Goal: Task Accomplishment & Management: Complete application form

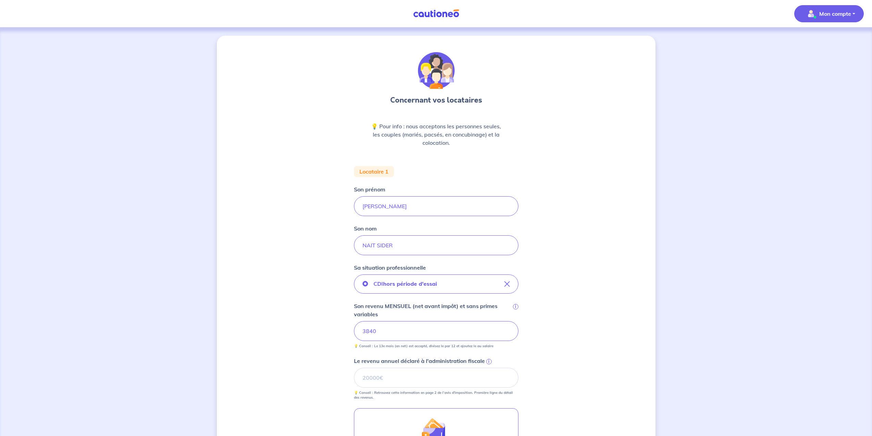
click at [826, 18] on span "Mon compte" at bounding box center [827, 13] width 48 height 11
click at [814, 41] on link "Mes informations" at bounding box center [822, 42] width 55 height 11
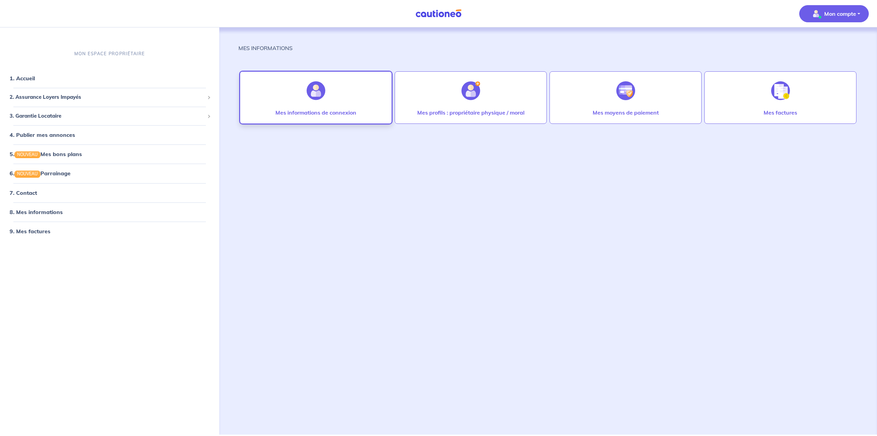
click at [351, 110] on p "Mes informations de connexion" at bounding box center [316, 112] width 81 height 8
click at [462, 106] on div at bounding box center [471, 90] width 30 height 35
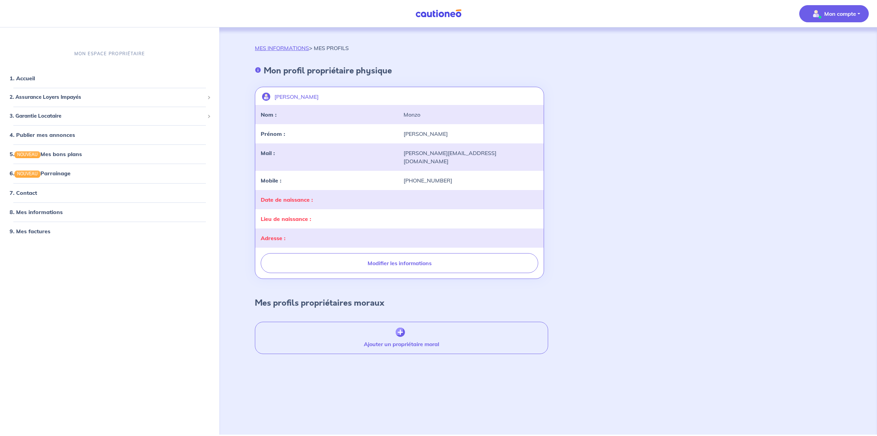
drag, startPoint x: 458, startPoint y: 106, endPoint x: 454, endPoint y: 106, distance: 4.5
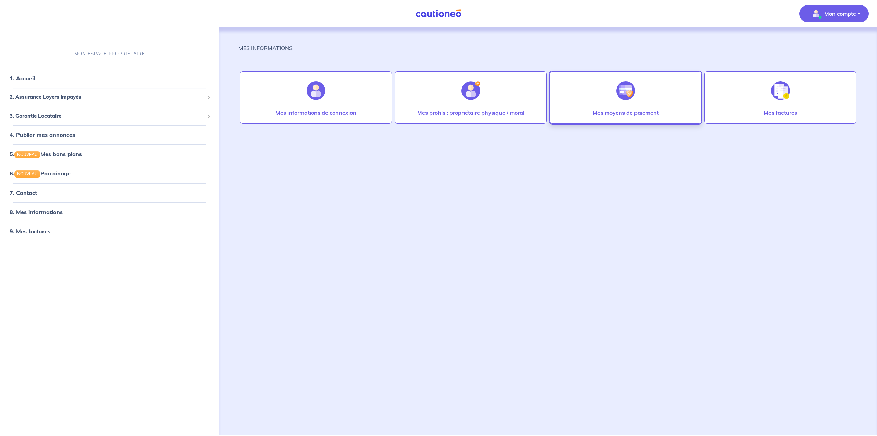
click at [625, 87] on img at bounding box center [626, 90] width 19 height 19
click at [62, 115] on span "3. Garantie Locataire" at bounding box center [107, 116] width 195 height 8
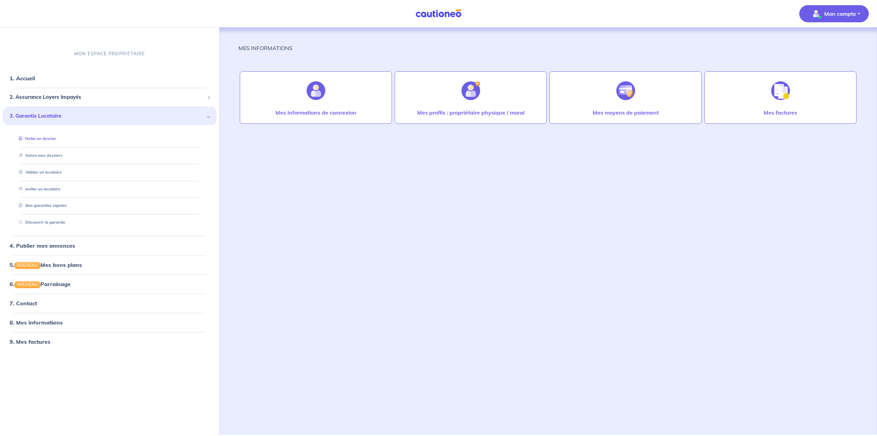
click at [56, 136] on link "Tester un dossier" at bounding box center [36, 138] width 40 height 5
click at [837, 16] on p "Mon compte" at bounding box center [841, 14] width 32 height 8
click at [819, 46] on link "Mes informations" at bounding box center [827, 42] width 55 height 11
click at [31, 75] on link "1. Accueil" at bounding box center [22, 78] width 25 height 7
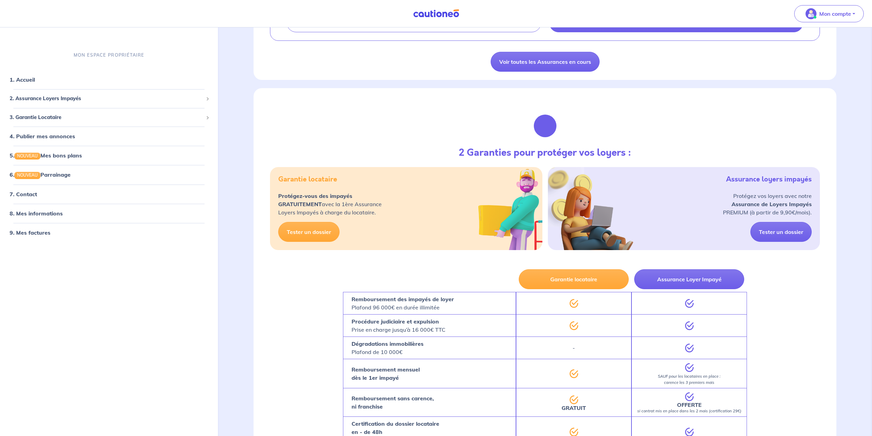
scroll to position [216, 0]
click at [353, 139] on div "2 Garanties pour protéger vos loyers : Garantie locataire Protégez-vous des imp…" at bounding box center [545, 177] width 583 height 178
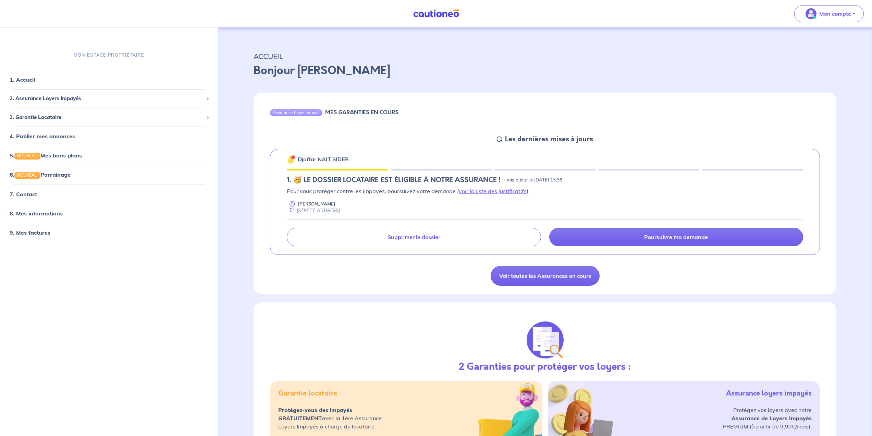
scroll to position [0, 0]
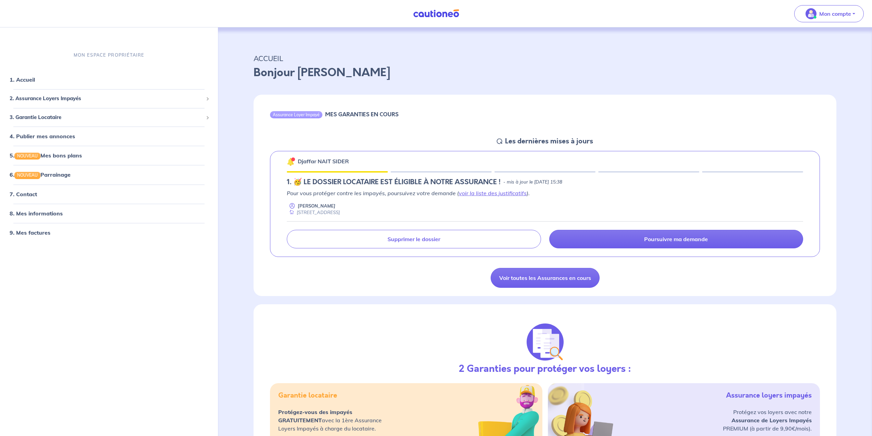
click at [454, 14] on img at bounding box center [436, 13] width 51 height 9
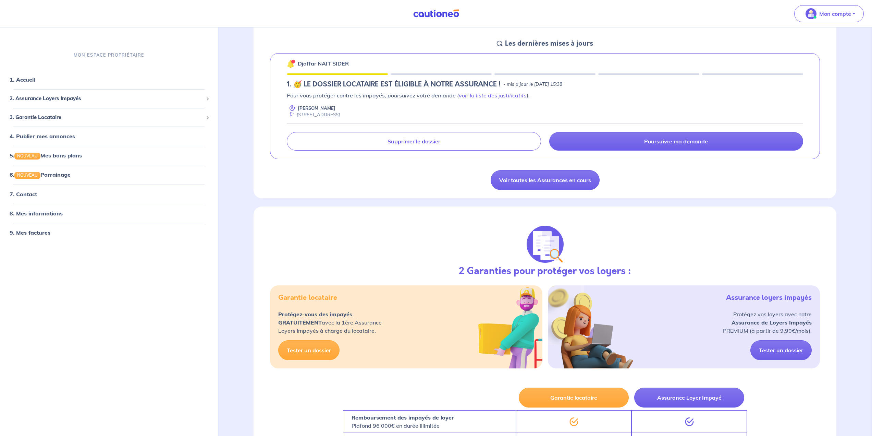
scroll to position [103, 0]
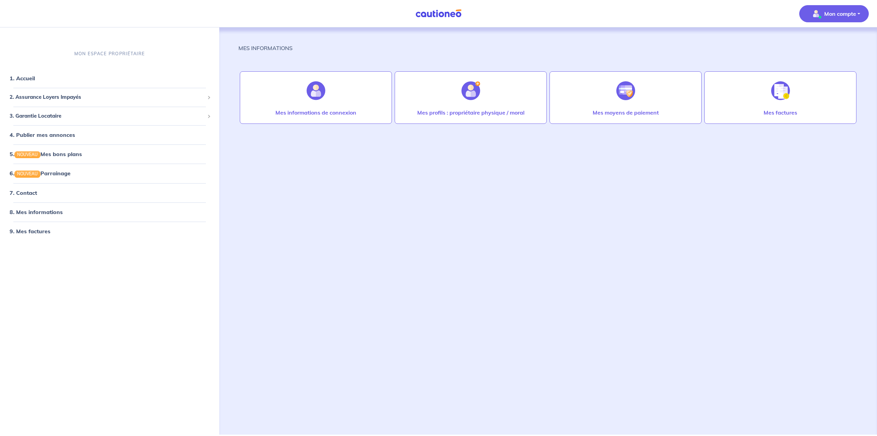
drag, startPoint x: 439, startPoint y: 146, endPoint x: 445, endPoint y: 156, distance: 12.1
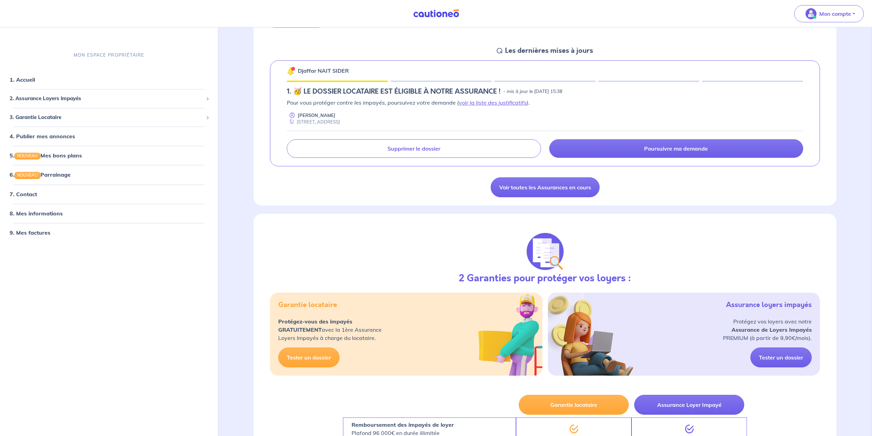
scroll to position [78, 0]
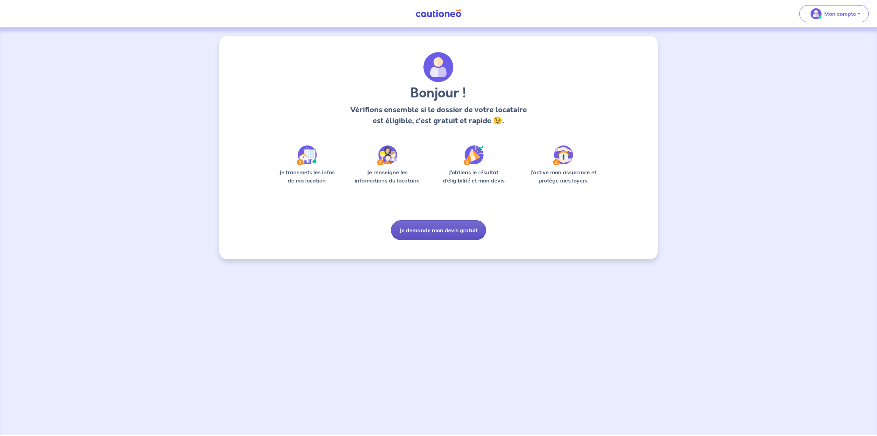
click at [453, 228] on button "Je demande mon devis gratuit" at bounding box center [438, 230] width 95 height 20
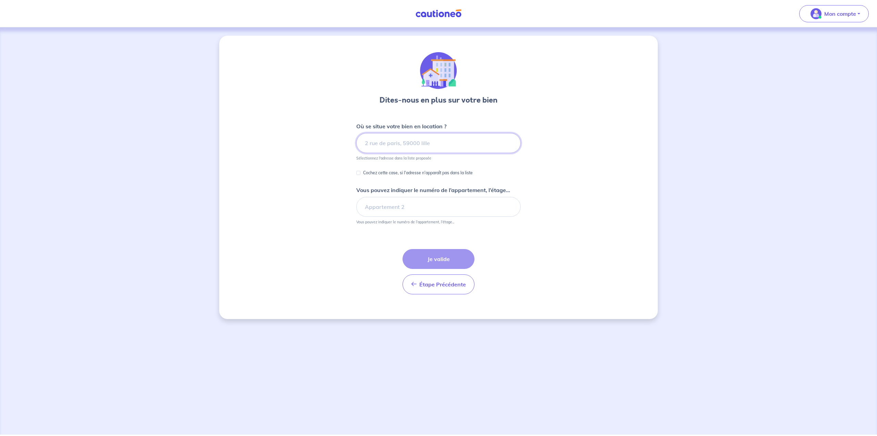
click at [431, 146] on input at bounding box center [438, 143] width 164 height 20
paste input "17 Avenue du Maréchal Foch, 93360, Neuilly-Plaisance"
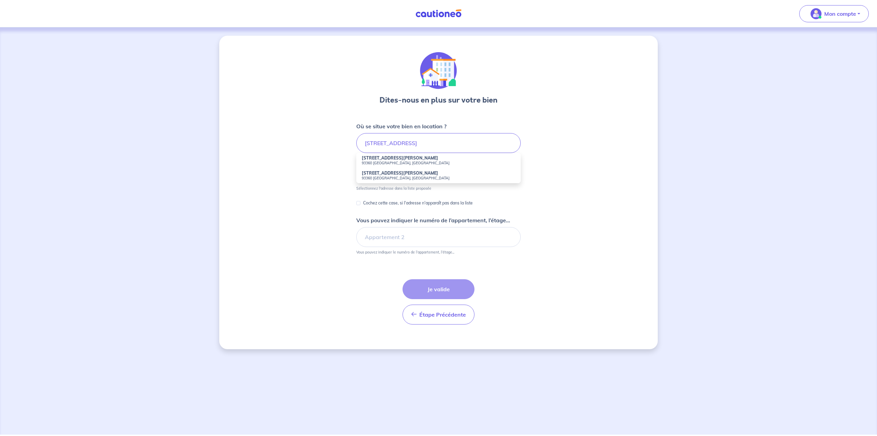
click at [419, 165] on small "93360 Neuilly-Plaisance, France" at bounding box center [439, 162] width 154 height 5
type input "17 Avenue du Maréchal Foch, 93360 Neuilly-Plaisance, France"
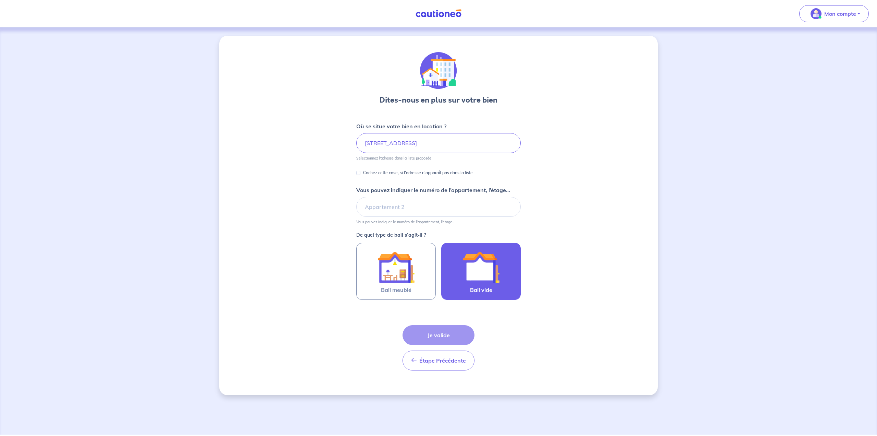
click at [471, 274] on img at bounding box center [481, 266] width 37 height 37
click at [0, 0] on input "Bail vide" at bounding box center [0, 0] width 0 height 0
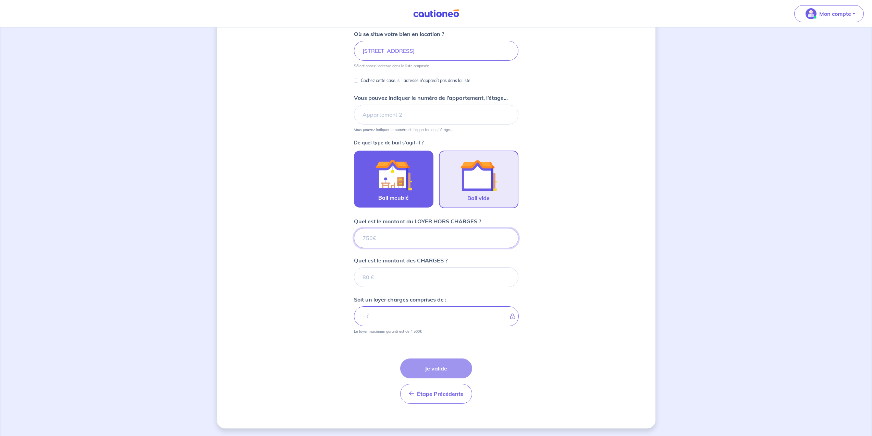
scroll to position [93, 0]
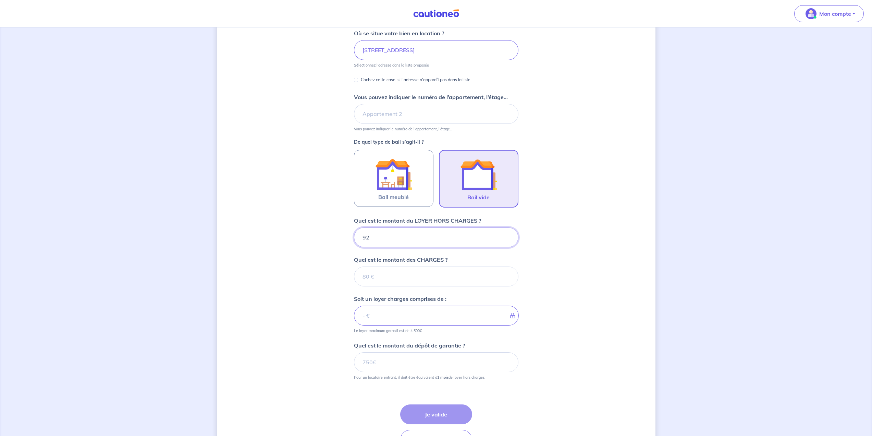
type input "925"
type input "65"
type input "931"
type input "65"
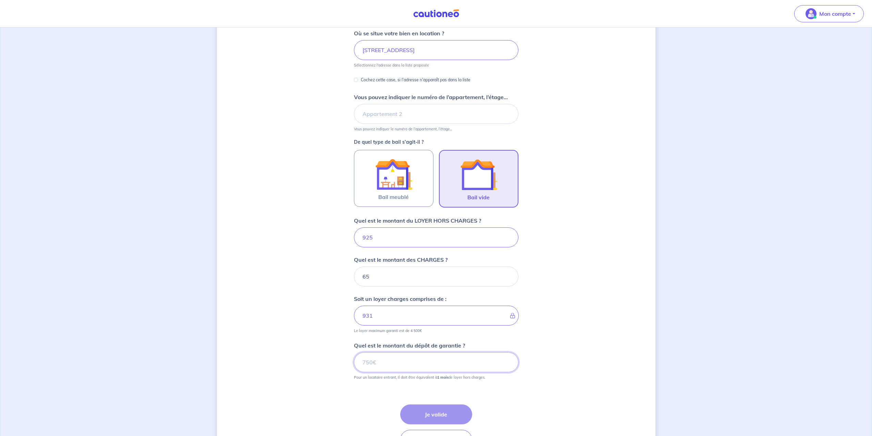
type input "990"
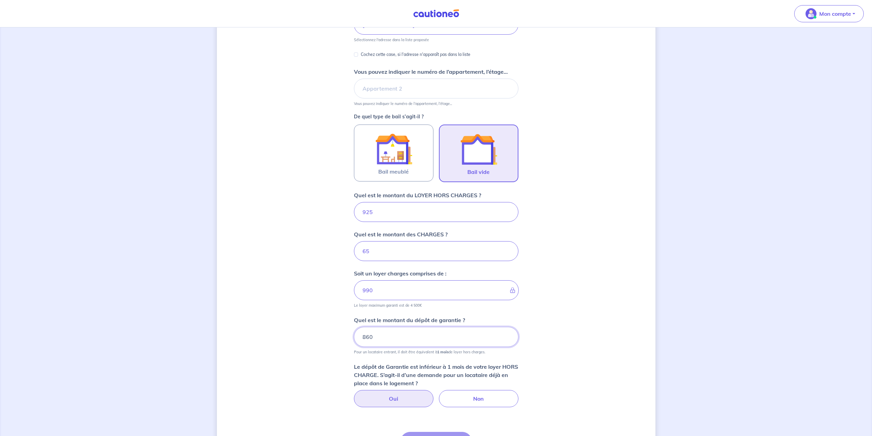
scroll to position [161, 0]
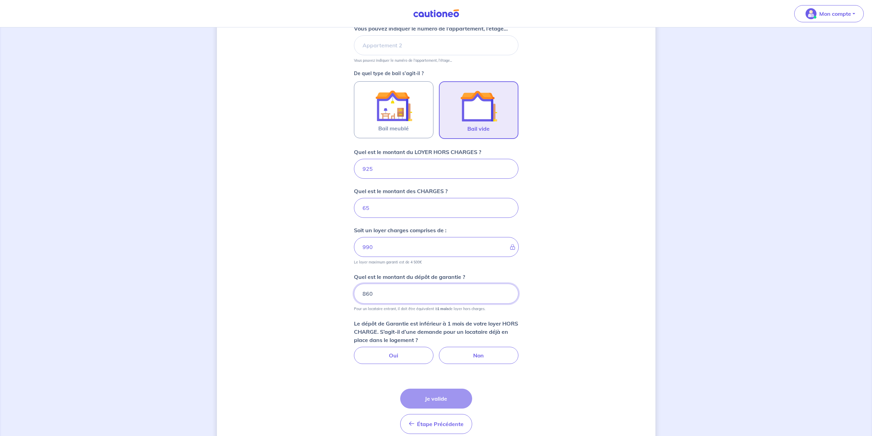
type input "860"
click at [396, 365] on form "Où se situe votre bien en location ? 17 Avenue du Maréchal Foch, 93360 Neuilly-…" at bounding box center [436, 200] width 164 height 478
click at [402, 353] on label "Oui" at bounding box center [394, 354] width 80 height 17
click at [434, 351] on input "Oui" at bounding box center [436, 348] width 4 height 4
radio input "true"
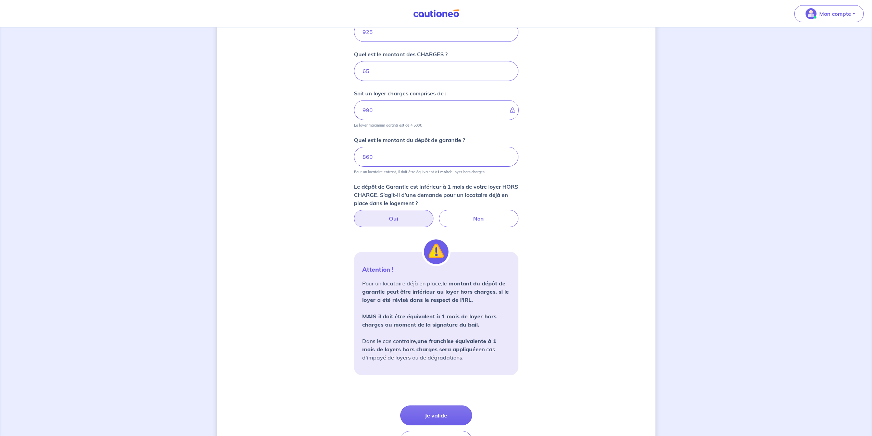
scroll to position [298, 0]
click at [444, 408] on button "Je valide" at bounding box center [436, 415] width 72 height 20
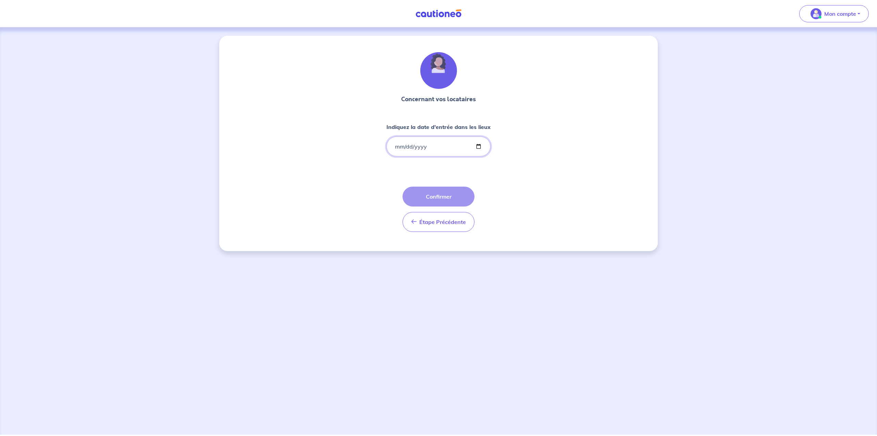
click at [475, 144] on input "Indiquez la date d'entrée dans les lieux" at bounding box center [439, 146] width 104 height 20
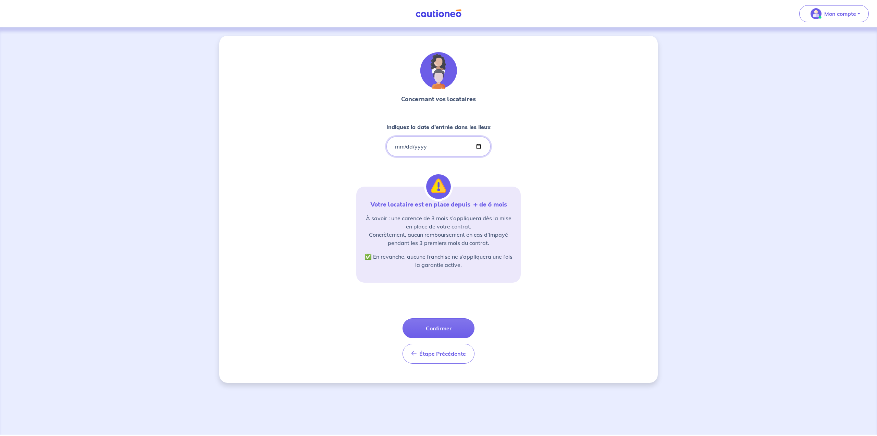
type input "2024-11-04"
click at [480, 305] on div "Concernant vos locataires Indiquez la date d'entrée dans les lieux 2024-11-04 V…" at bounding box center [438, 207] width 164 height 311
click at [454, 328] on button "Confirmer" at bounding box center [439, 328] width 72 height 20
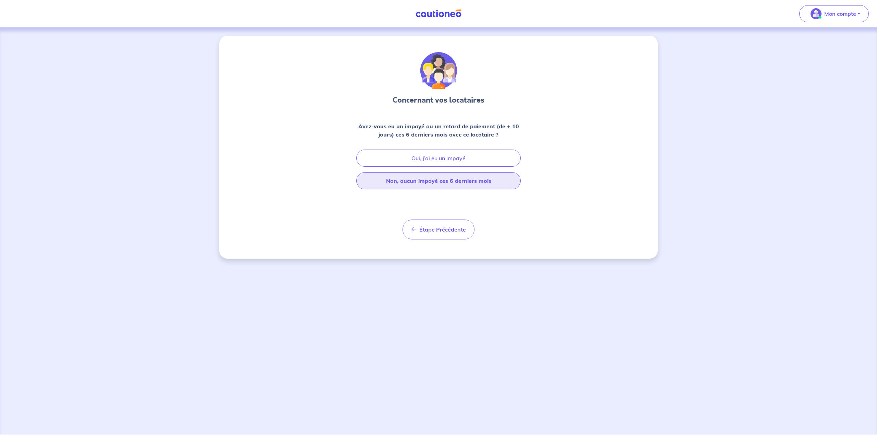
click at [454, 181] on button "Non, aucun impayé ces 6 derniers mois" at bounding box center [438, 180] width 164 height 17
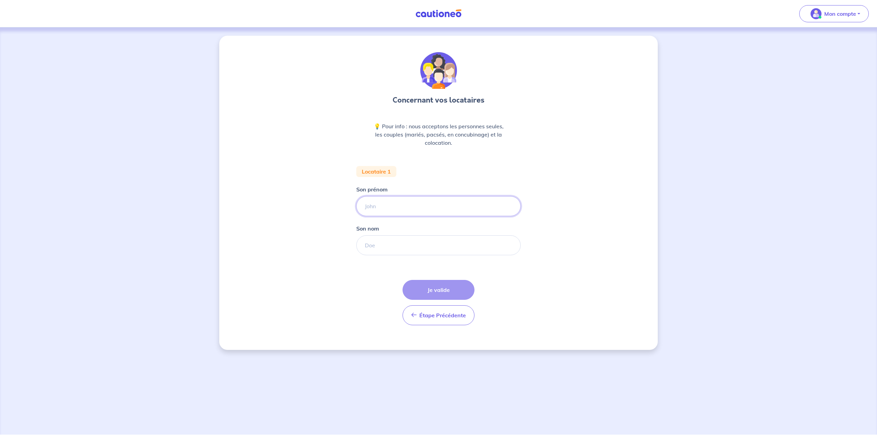
click at [426, 203] on input "Son prénom" at bounding box center [438, 206] width 164 height 20
type input "[PERSON_NAME]"
click at [401, 242] on input "Son nom" at bounding box center [438, 245] width 164 height 20
type input "NAIT SIDER"
click at [441, 287] on button "Je valide" at bounding box center [439, 290] width 72 height 20
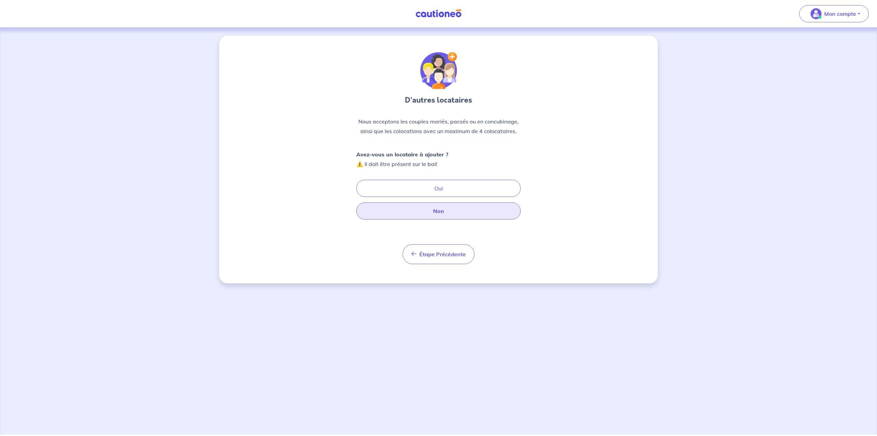
click at [436, 217] on button "Non" at bounding box center [438, 210] width 164 height 17
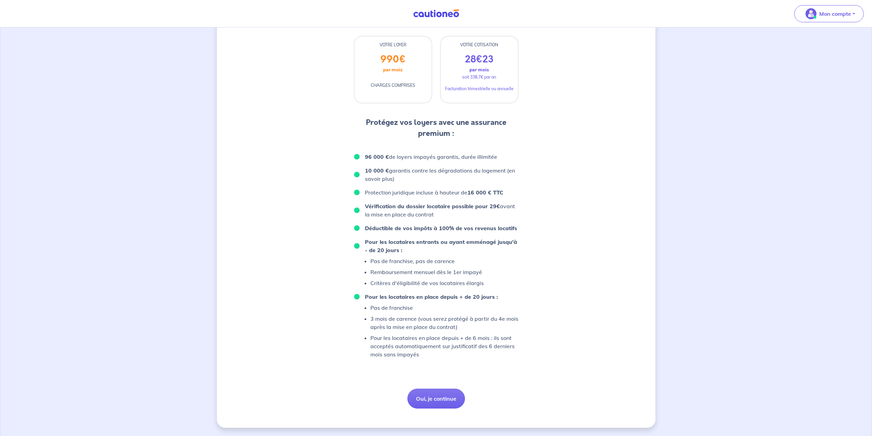
scroll to position [197, 0]
click at [832, 15] on p "Mon compte" at bounding box center [835, 14] width 32 height 8
click at [814, 43] on link "Mes informations" at bounding box center [822, 42] width 55 height 11
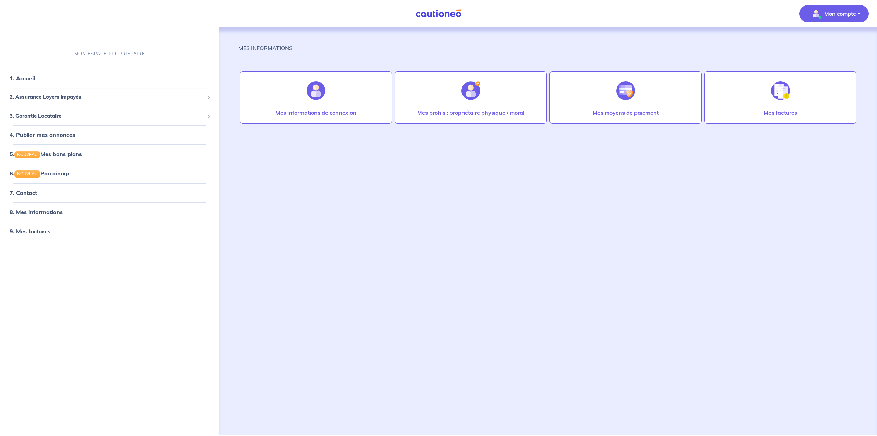
click at [433, 10] on img at bounding box center [438, 13] width 51 height 9
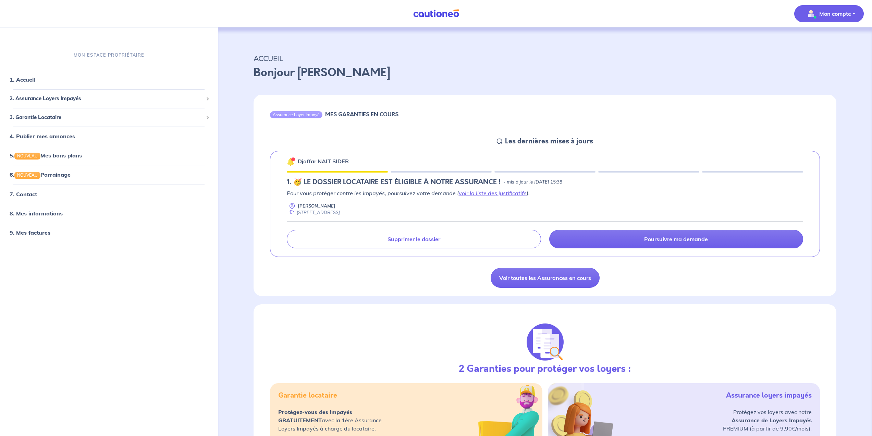
click at [859, 13] on button "Mon compte" at bounding box center [829, 13] width 70 height 17
click at [850, 13] on p "Mon compte" at bounding box center [835, 14] width 32 height 8
click at [279, 64] on p "ACCUEIL" at bounding box center [545, 58] width 583 height 12
click at [428, 11] on img at bounding box center [436, 13] width 51 height 9
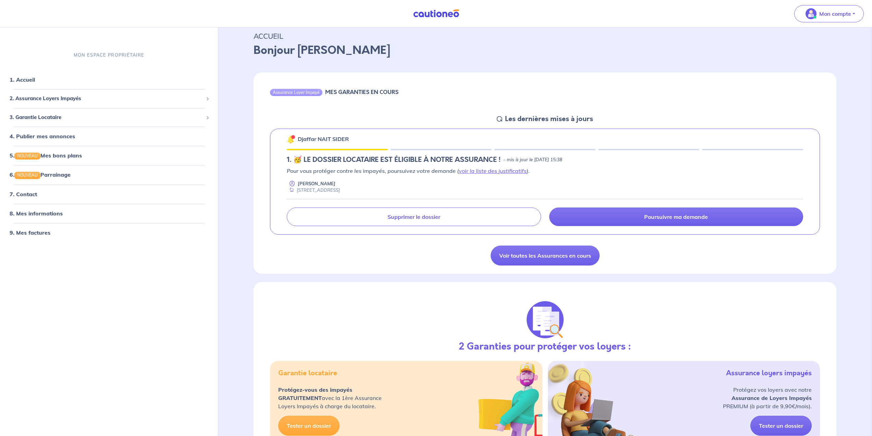
scroll to position [69, 0]
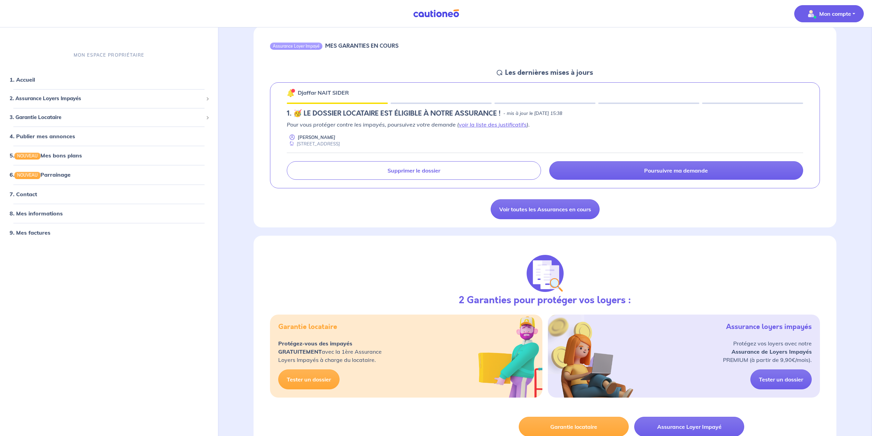
click at [806, 8] on img "button" at bounding box center [811, 13] width 11 height 11
click at [805, 40] on link "Mes informations" at bounding box center [822, 42] width 55 height 11
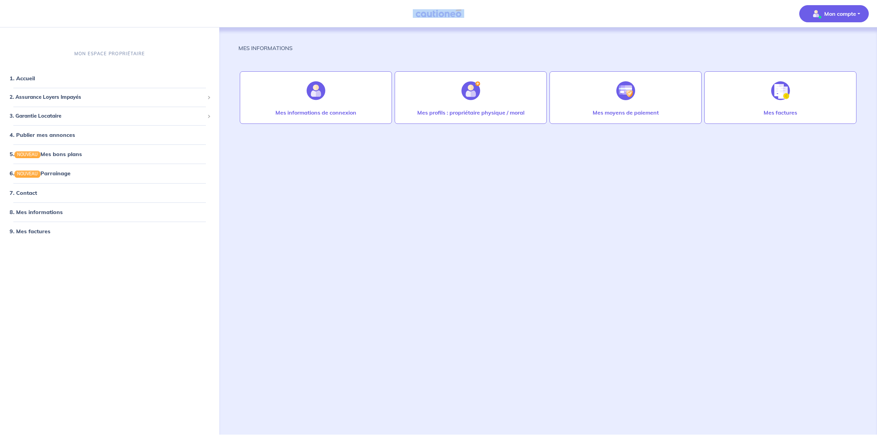
drag, startPoint x: 461, startPoint y: 14, endPoint x: 417, endPoint y: 15, distance: 43.5
click at [417, 15] on nav "Mon compte MON ESPACE PROPRIÉTAIRE 1. Accueil 2. Assurance Loyers Impayés Sousc…" at bounding box center [438, 13] width 877 height 27
copy img
